Goal: Use online tool/utility: Utilize a website feature to perform a specific function

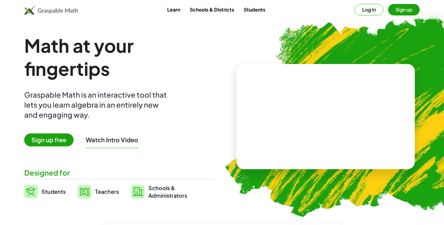
click at [63, 139] on span "Sign up free" at bounding box center [48, 139] width 49 height 13
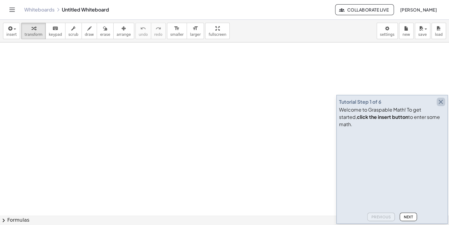
click at [437, 105] on icon "button" at bounding box center [440, 101] width 7 height 7
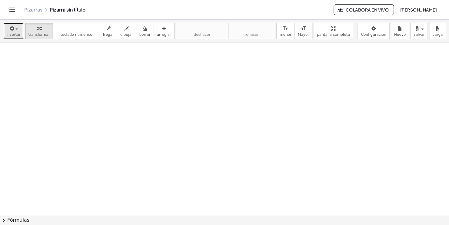
click at [14, 38] on button "insertar" at bounding box center [13, 31] width 21 height 16
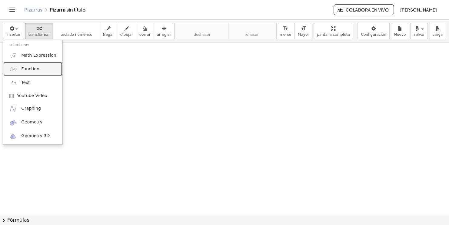
click at [19, 67] on link "Function" at bounding box center [32, 69] width 59 height 14
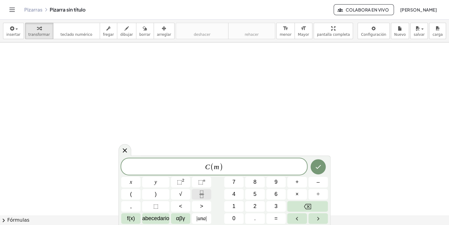
click at [209, 193] on button "Fracción" at bounding box center [201, 194] width 19 height 11
click at [197, 190] on button "Fracción" at bounding box center [201, 194] width 19 height 11
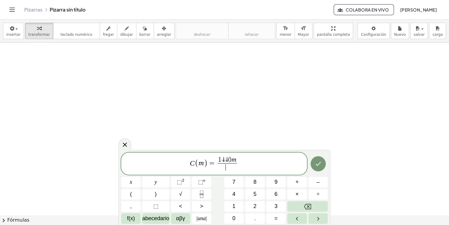
click at [229, 168] on span "​" at bounding box center [227, 167] width 19 height 8
click at [314, 158] on button "Hecho" at bounding box center [318, 163] width 15 height 15
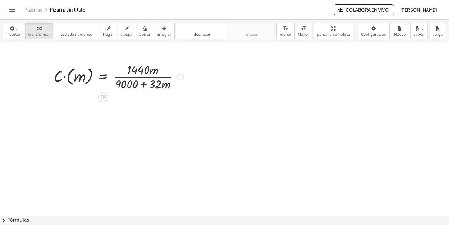
click at [64, 72] on div at bounding box center [119, 76] width 136 height 30
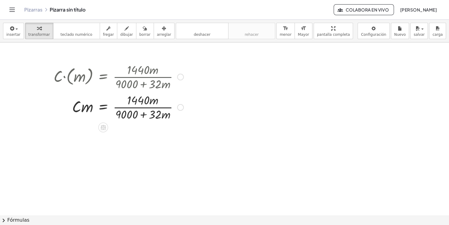
click at [128, 102] on div at bounding box center [119, 107] width 136 height 30
click at [147, 103] on div at bounding box center [119, 107] width 136 height 30
click at [142, 112] on div at bounding box center [119, 107] width 136 height 30
click at [92, 105] on div at bounding box center [119, 107] width 136 height 30
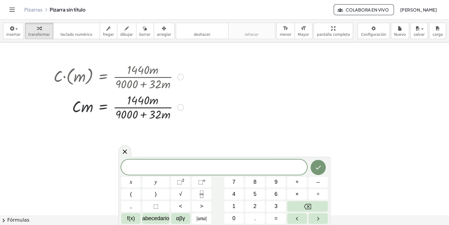
click at [88, 105] on div at bounding box center [119, 107] width 136 height 30
click at [125, 150] on icon at bounding box center [124, 151] width 7 height 7
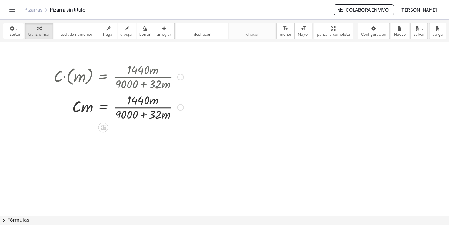
click at [143, 111] on div at bounding box center [119, 107] width 136 height 30
click at [146, 98] on div at bounding box center [119, 107] width 136 height 30
click at [160, 117] on div at bounding box center [119, 107] width 136 height 30
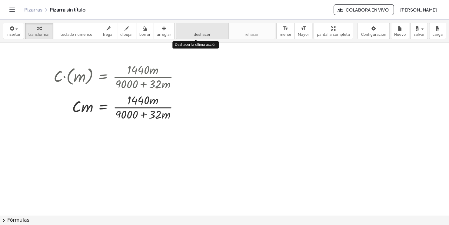
click at [197, 35] on span "deshacer" at bounding box center [202, 34] width 17 height 4
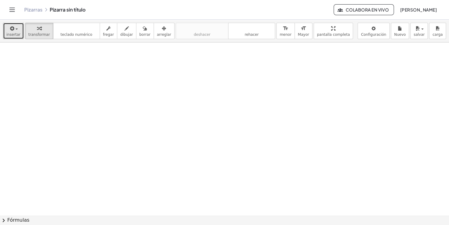
click at [16, 26] on div "button" at bounding box center [13, 28] width 14 height 7
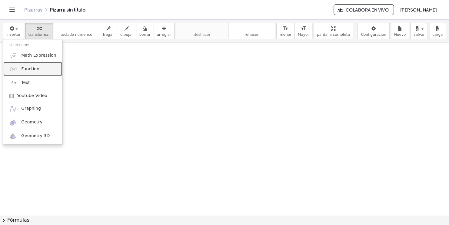
click at [11, 68] on img at bounding box center [13, 69] width 8 height 8
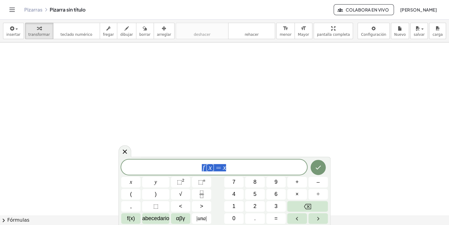
drag, startPoint x: 241, startPoint y: 167, endPoint x: 199, endPoint y: 168, distance: 42.4
click at [199, 168] on span "f [ x ] = x" at bounding box center [214, 167] width 186 height 8
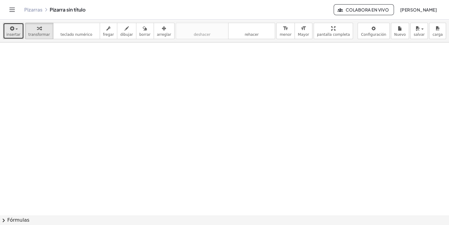
click at [18, 32] on button "insertar" at bounding box center [13, 31] width 21 height 16
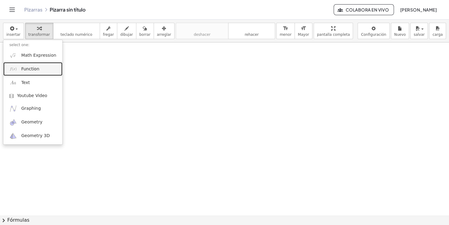
click at [29, 71] on span "Function" at bounding box center [30, 69] width 18 height 6
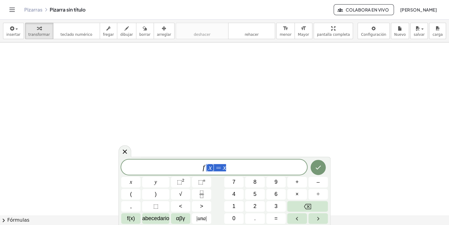
drag, startPoint x: 265, startPoint y: 165, endPoint x: 200, endPoint y: 172, distance: 65.3
click at [200, 172] on div "****** f [ x ] = x" at bounding box center [214, 166] width 186 height 15
click at [135, 220] on button "f(x)" at bounding box center [130, 218] width 19 height 11
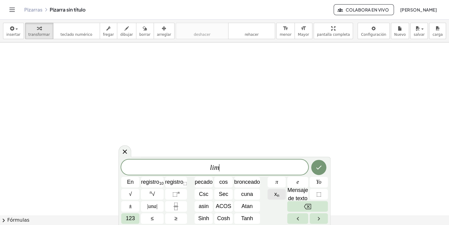
click at [277, 196] on sub "n" at bounding box center [278, 195] width 2 height 5
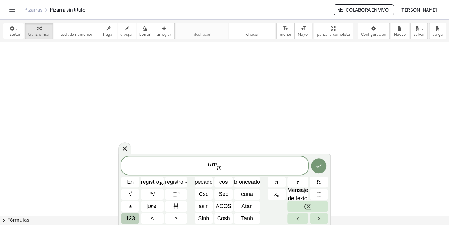
click at [133, 216] on span "123" at bounding box center [130, 218] width 9 height 8
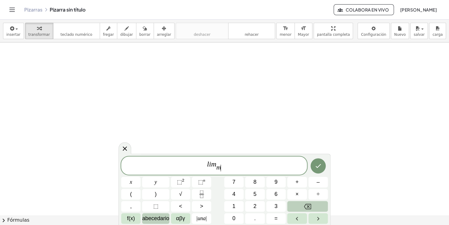
click at [158, 219] on span "abecedario" at bounding box center [155, 218] width 27 height 8
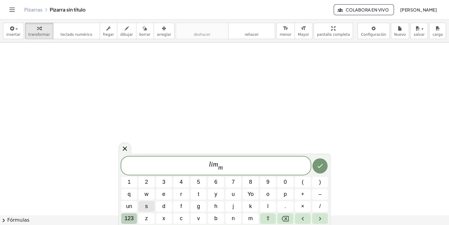
click at [129, 219] on span "123" at bounding box center [129, 218] width 9 height 8
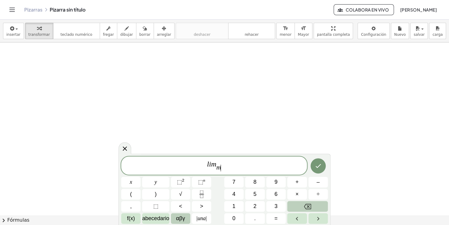
click at [188, 220] on button "αβγ" at bounding box center [180, 218] width 19 height 11
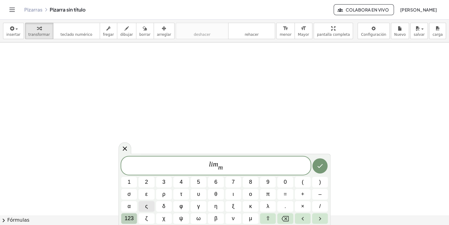
click at [128, 216] on span "123" at bounding box center [129, 218] width 9 height 8
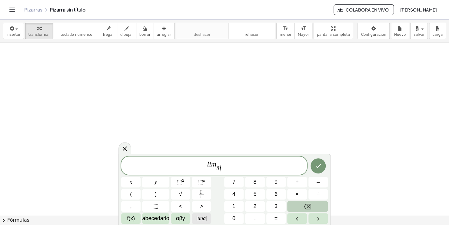
click at [204, 217] on span "| una |" at bounding box center [201, 218] width 10 height 8
click at [182, 216] on span "αβγ" at bounding box center [180, 218] width 9 height 8
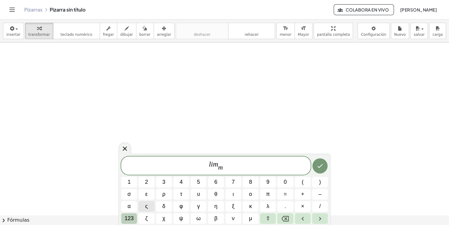
click at [129, 218] on span "123" at bounding box center [129, 218] width 9 height 8
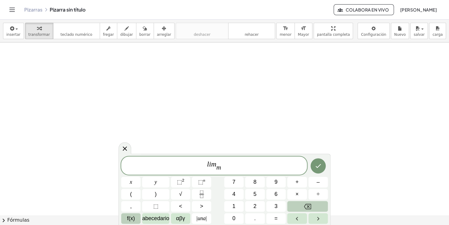
click at [133, 219] on span "f(x)" at bounding box center [131, 218] width 8 height 8
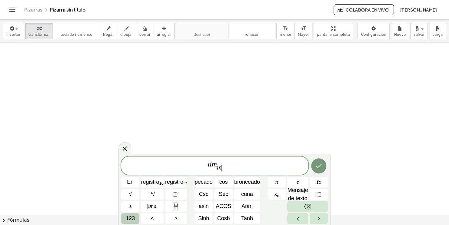
click at [134, 218] on span "123" at bounding box center [130, 218] width 9 height 8
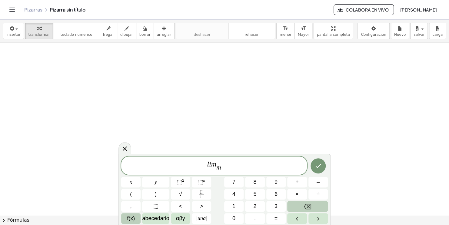
click at [135, 220] on span "f(x)" at bounding box center [131, 218] width 8 height 8
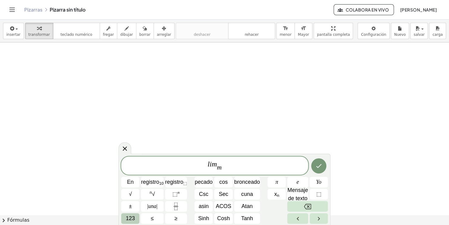
click at [133, 219] on span "123" at bounding box center [130, 218] width 9 height 8
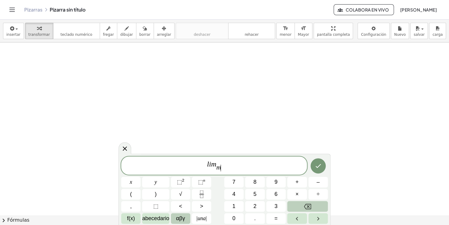
click at [181, 219] on span "αβγ" at bounding box center [180, 218] width 9 height 8
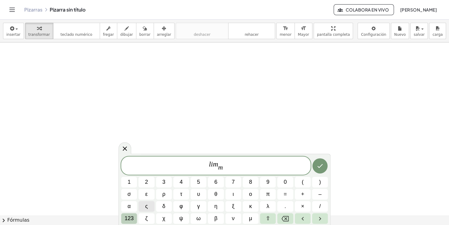
click at [128, 217] on span "123" at bounding box center [129, 218] width 9 height 8
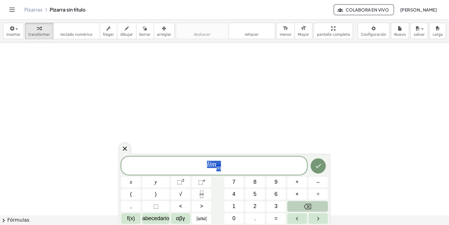
drag, startPoint x: 226, startPoint y: 163, endPoint x: 206, endPoint y: 163, distance: 19.7
click at [206, 163] on span "l i m m ​" at bounding box center [214, 166] width 186 height 12
drag, startPoint x: 212, startPoint y: 166, endPoint x: 200, endPoint y: 162, distance: 12.2
click at [200, 162] on div "​" at bounding box center [214, 166] width 186 height 15
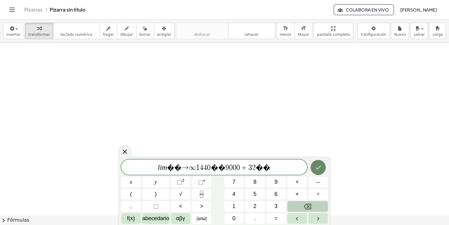
click at [319, 169] on icon "Hecho" at bounding box center [318, 167] width 7 height 7
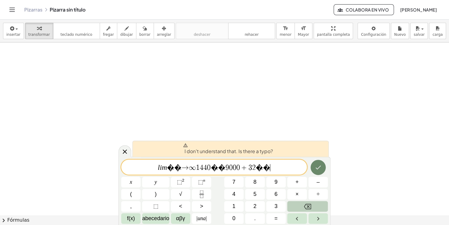
click at [319, 169] on icon "Hecho" at bounding box center [318, 167] width 7 height 7
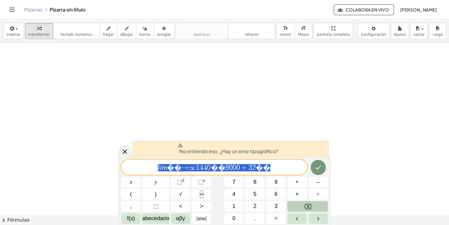
drag, startPoint x: 272, startPoint y: 171, endPoint x: 161, endPoint y: 171, distance: 110.6
click at [161, 171] on span "l i m ⁡ � � → ∞ 1 4 4 0 � � 9 0 0 0 + 3 2 � �" at bounding box center [214, 167] width 186 height 8
